Goal: Obtain resource: Download file/media

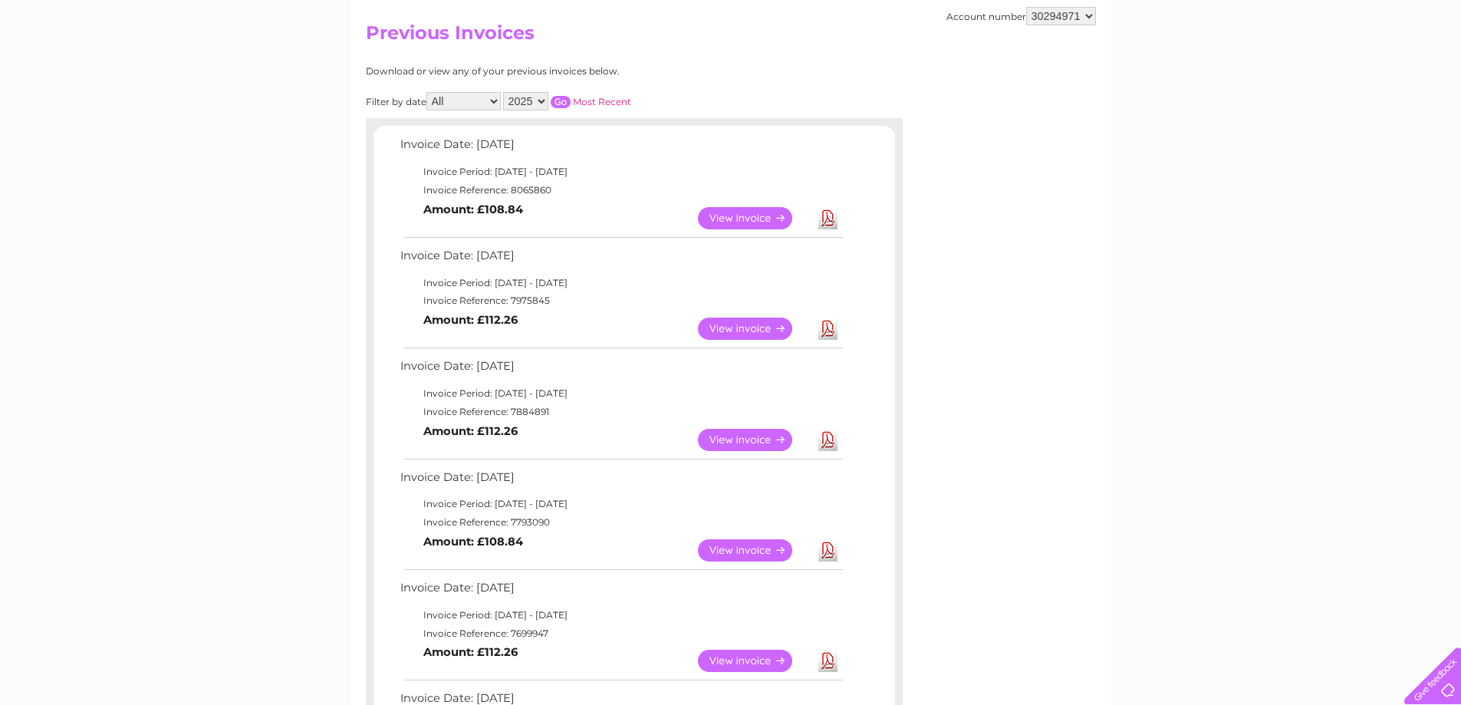
click at [766, 219] on link "View" at bounding box center [754, 218] width 113 height 22
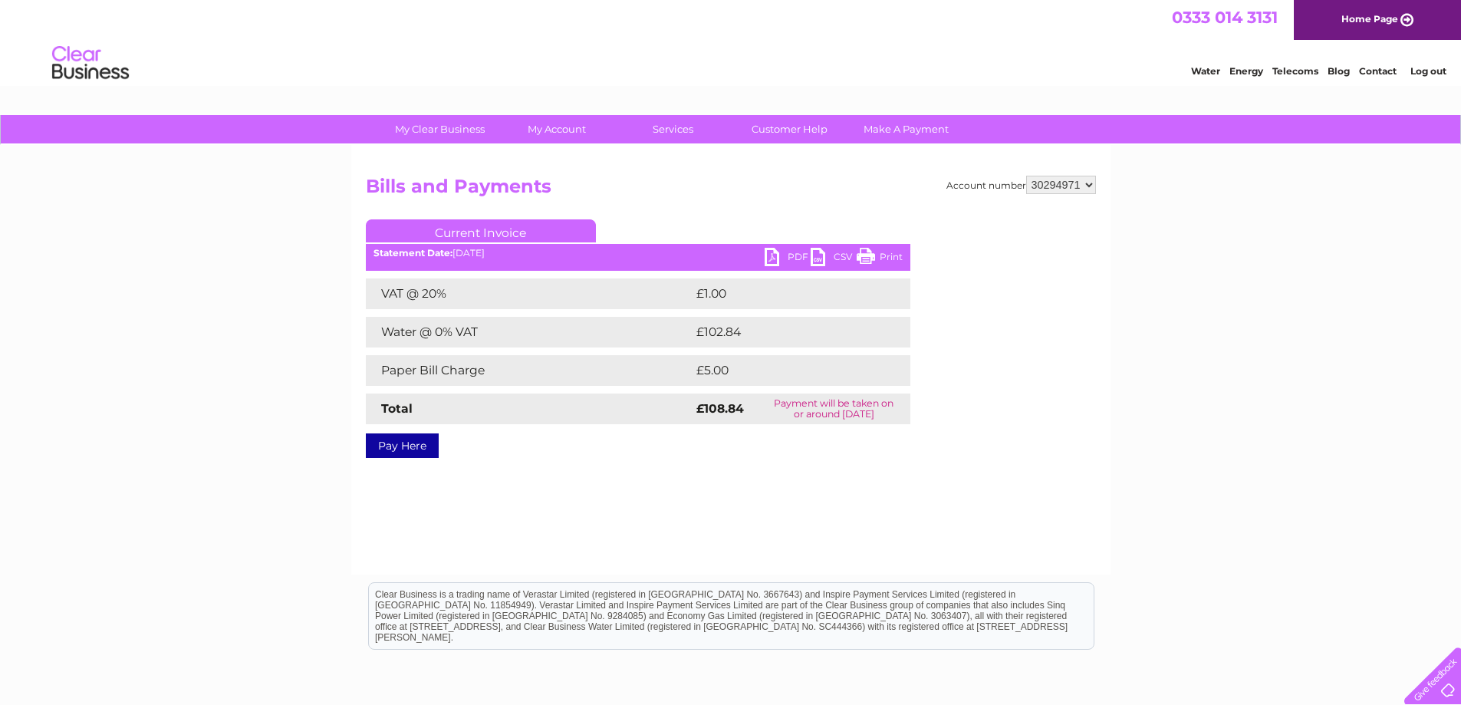
click at [801, 255] on link "PDF" at bounding box center [788, 259] width 46 height 22
